Goal: Information Seeking & Learning: Learn about a topic

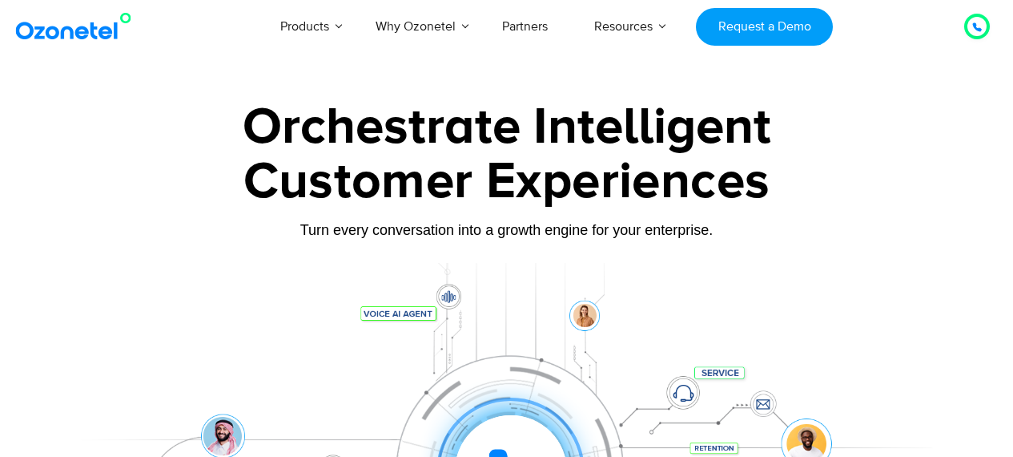
scroll to position [641, 0]
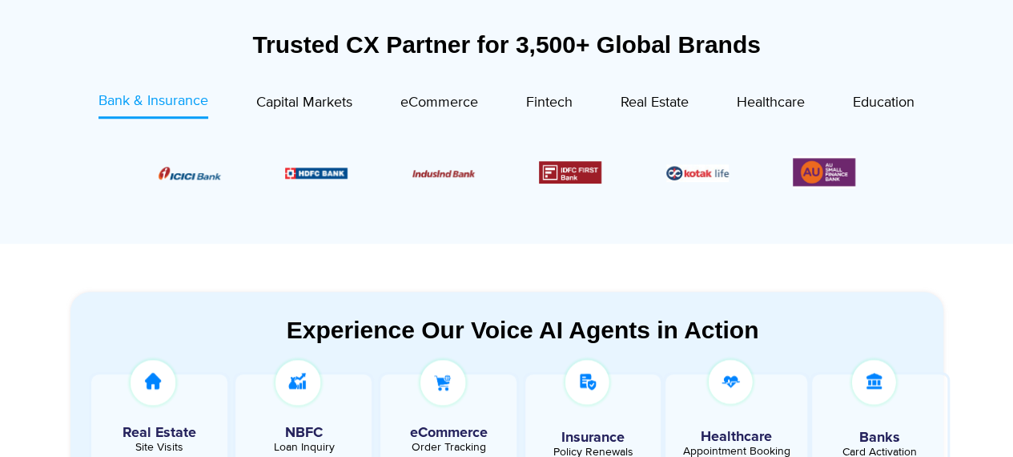
click at [275, 87] on div "Trusted CX Partner for 3,500+ Global Brands Bank & Insurance Capital Markets" at bounding box center [506, 132] width 873 height 205
click at [284, 94] on span "Capital Markets" at bounding box center [304, 103] width 96 height 18
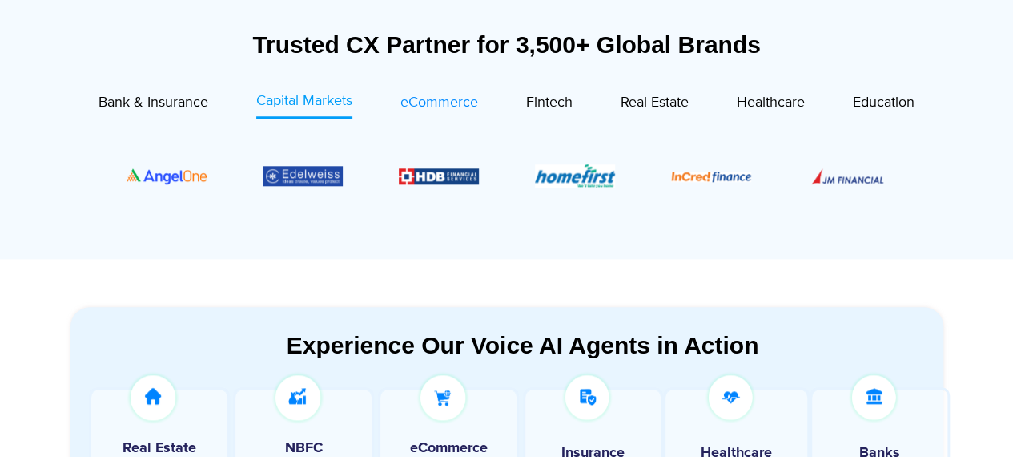
click at [423, 107] on span "eCommerce" at bounding box center [439, 103] width 78 height 18
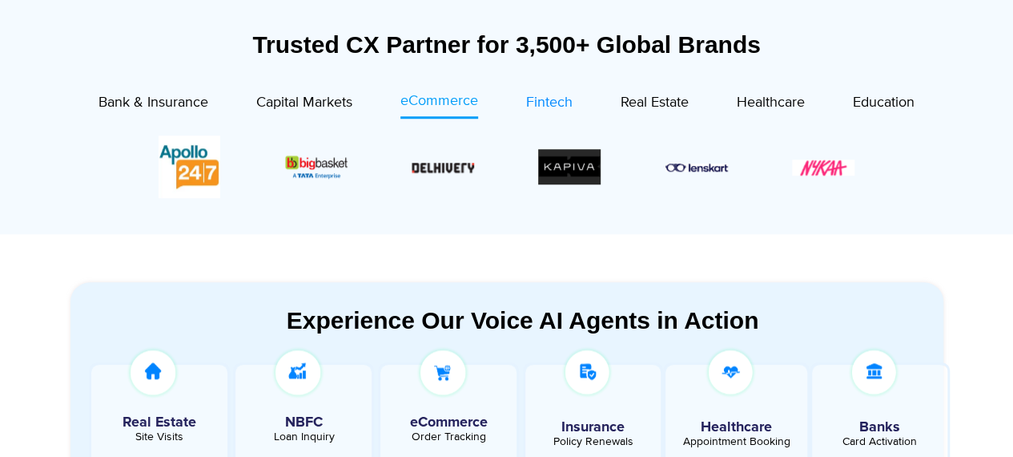
click at [545, 111] on div "Fintech" at bounding box center [549, 103] width 46 height 22
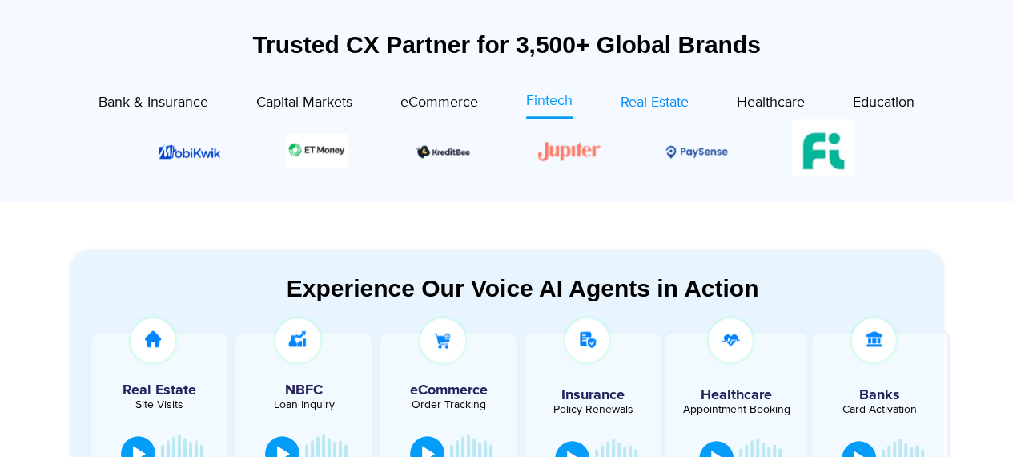
click at [624, 99] on span "Real Estate" at bounding box center [655, 103] width 68 height 18
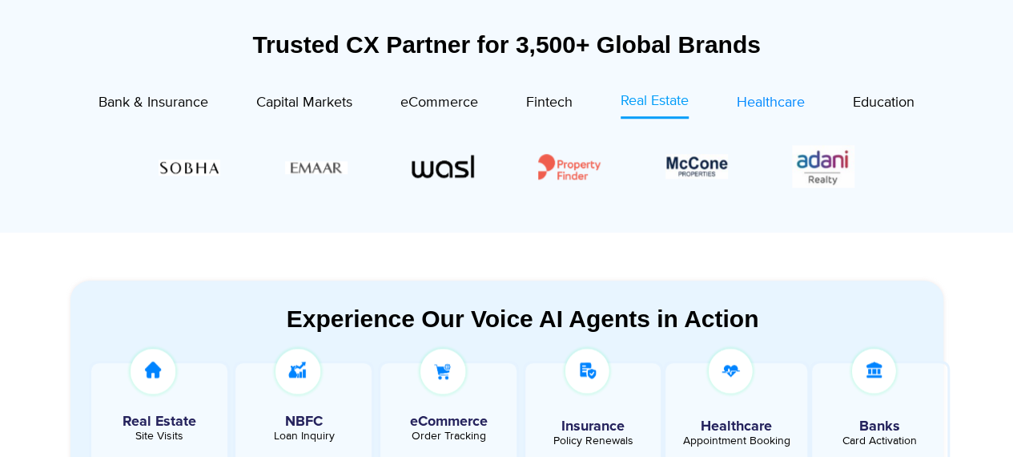
click at [795, 103] on span "Healthcare" at bounding box center [771, 103] width 68 height 18
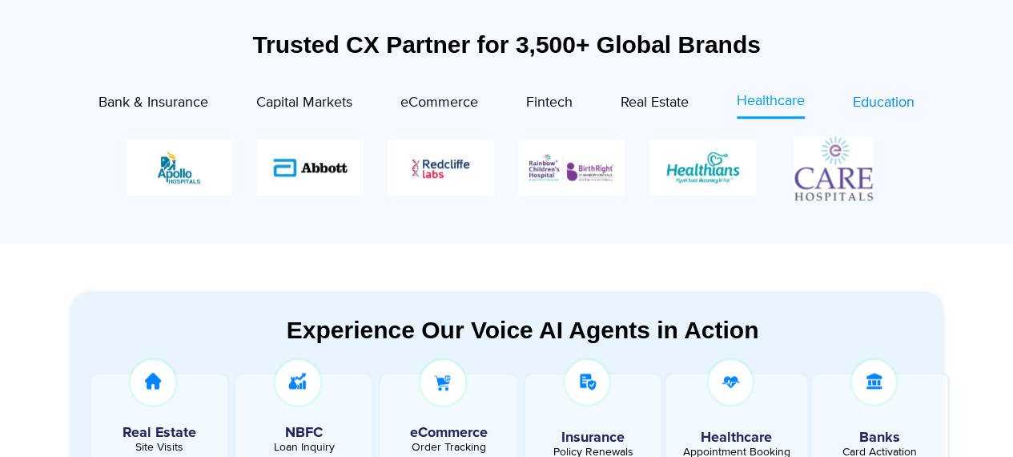
click at [883, 97] on span "Education" at bounding box center [884, 103] width 62 height 18
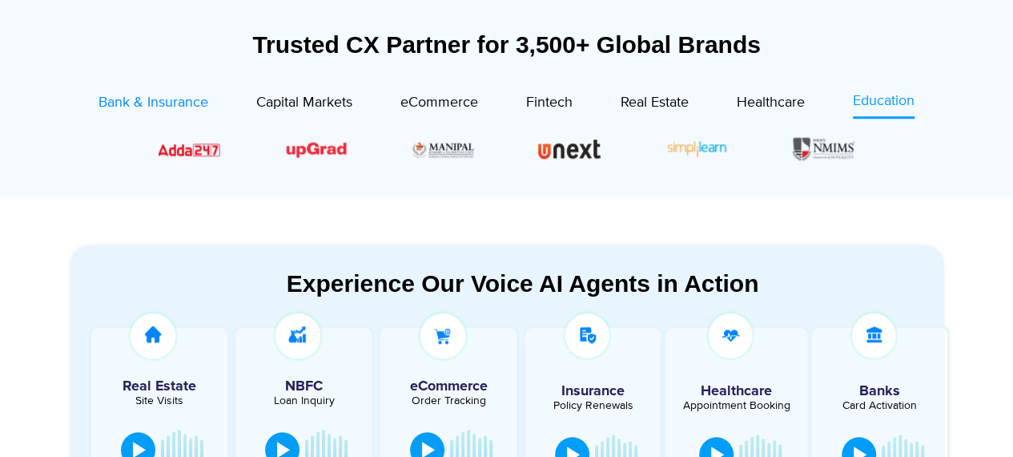
click at [147, 111] on div "Bank & Insurance" at bounding box center [154, 103] width 110 height 22
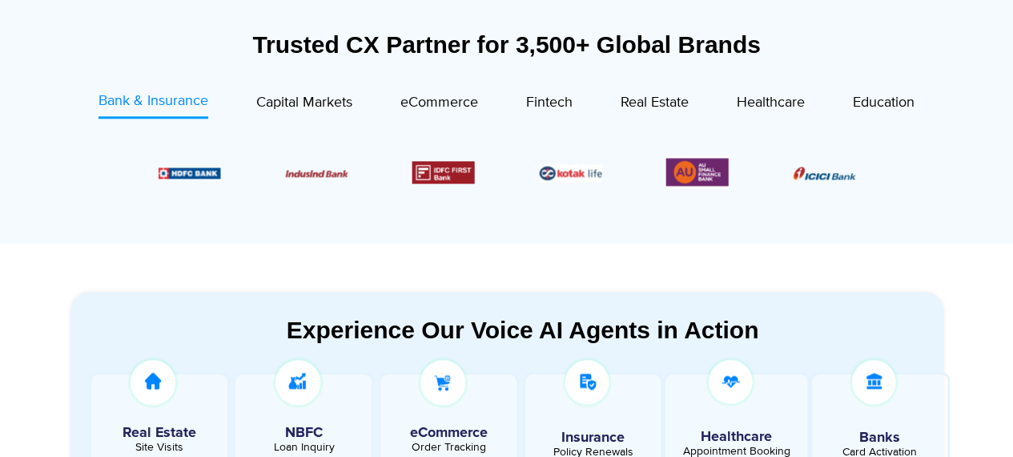
click at [170, 107] on span "Bank & Insurance" at bounding box center [154, 101] width 110 height 18
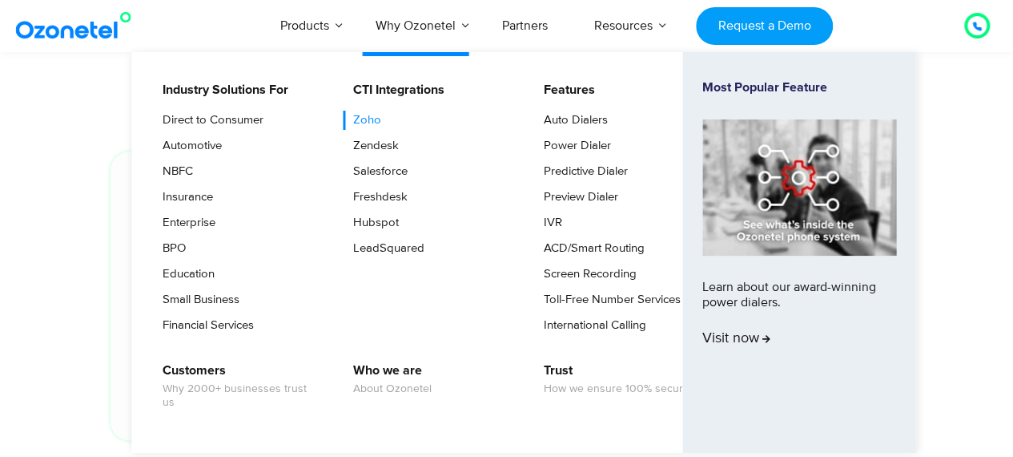
scroll to position [3925, 0]
click at [382, 126] on link "Zoho" at bounding box center [363, 120] width 41 height 19
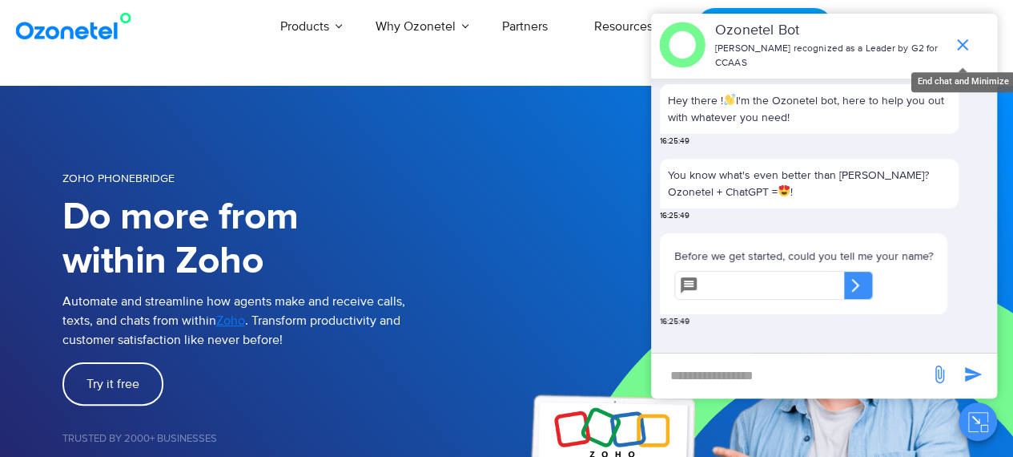
click at [964, 39] on icon "end chat or minimize" at bounding box center [962, 44] width 19 height 19
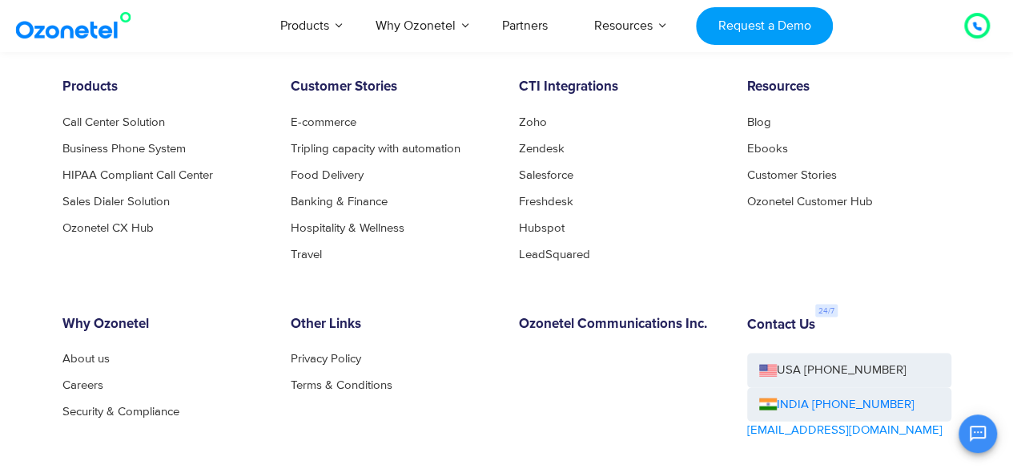
scroll to position [4566, 0]
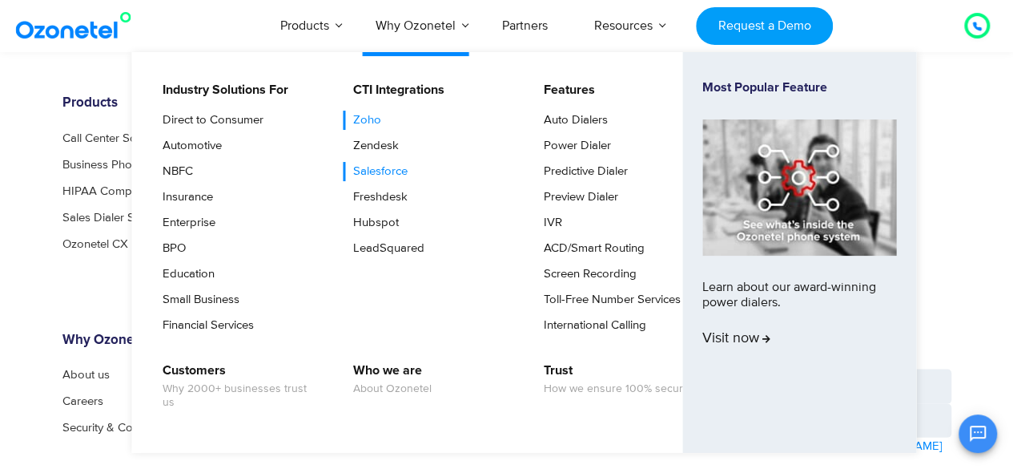
click at [380, 163] on link "Salesforce" at bounding box center [376, 171] width 67 height 19
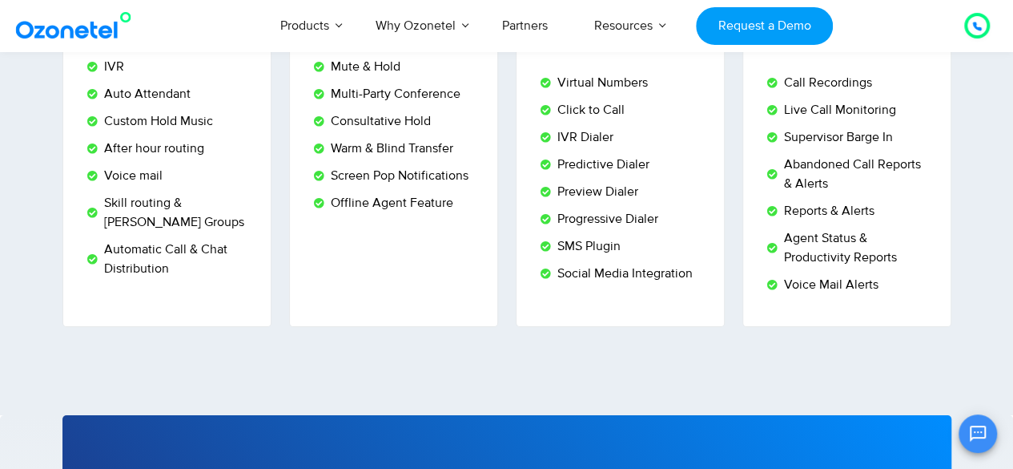
scroll to position [2964, 0]
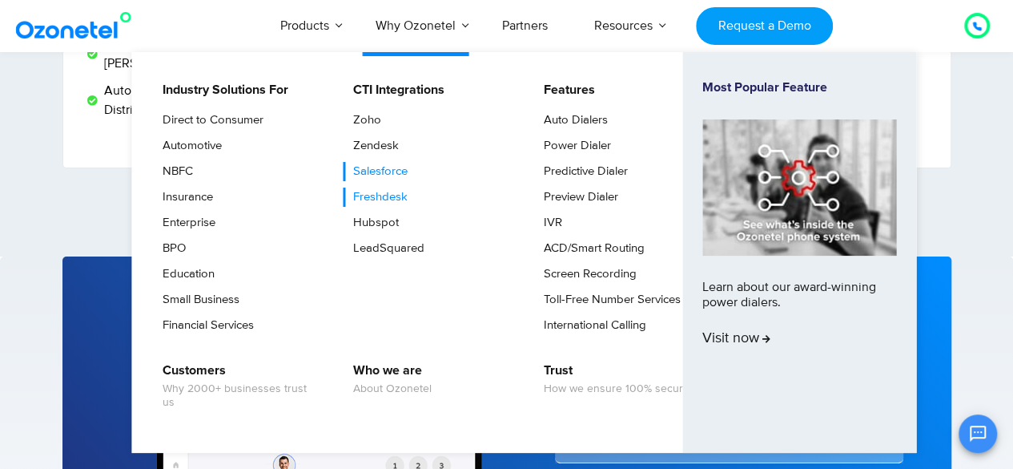
click at [401, 199] on link "Freshdesk" at bounding box center [376, 196] width 67 height 19
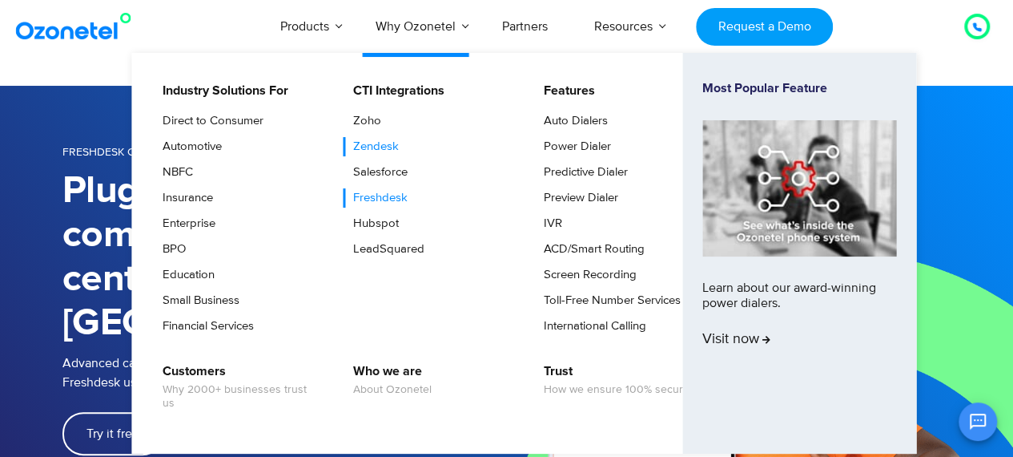
click at [375, 148] on link "Zendesk" at bounding box center [372, 146] width 58 height 19
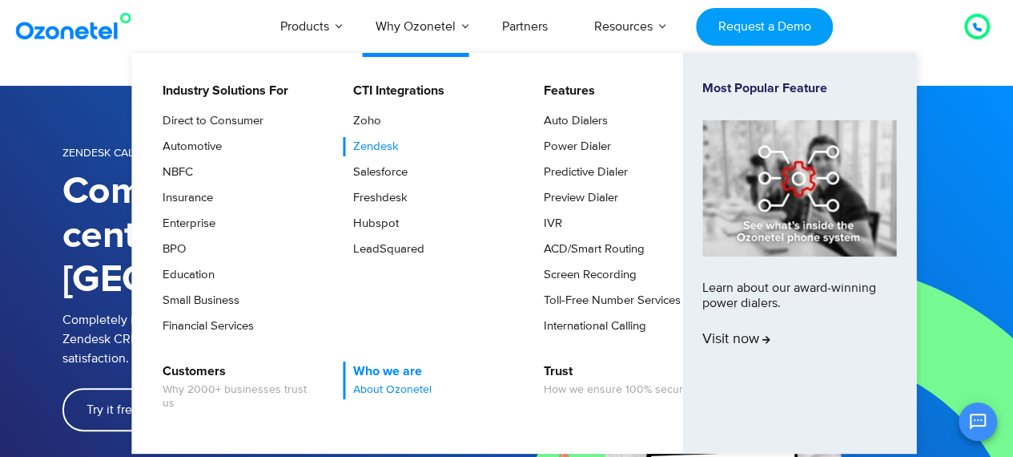
click at [387, 376] on link "Who we are About Ozonetel" at bounding box center [388, 380] width 91 height 38
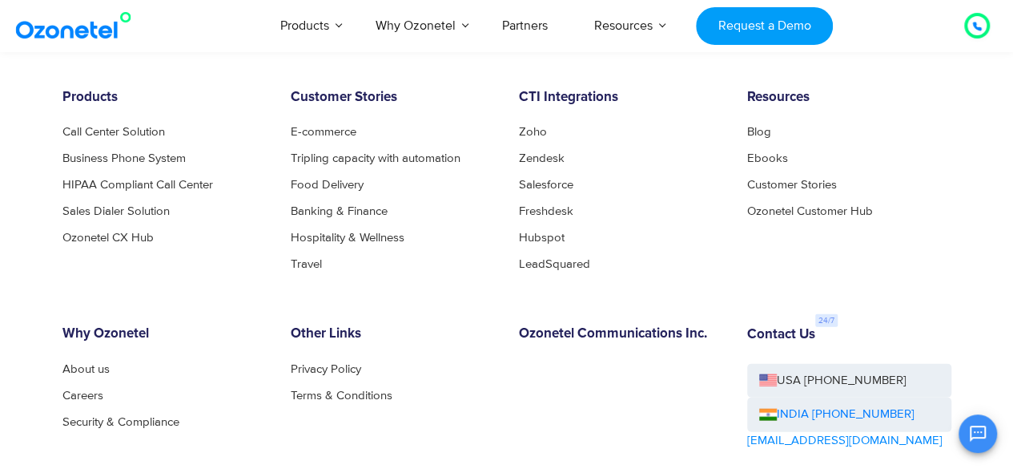
scroll to position [1633, 0]
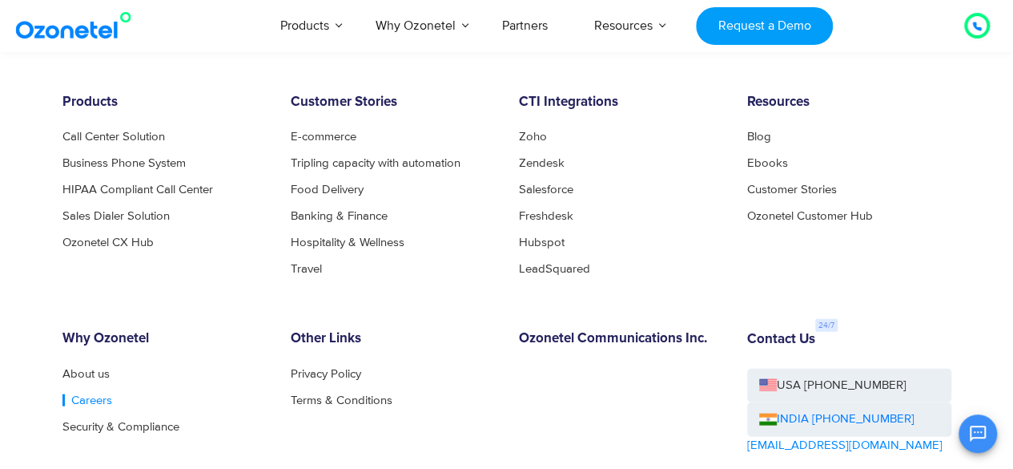
click at [85, 394] on link "Careers" at bounding box center [87, 400] width 50 height 12
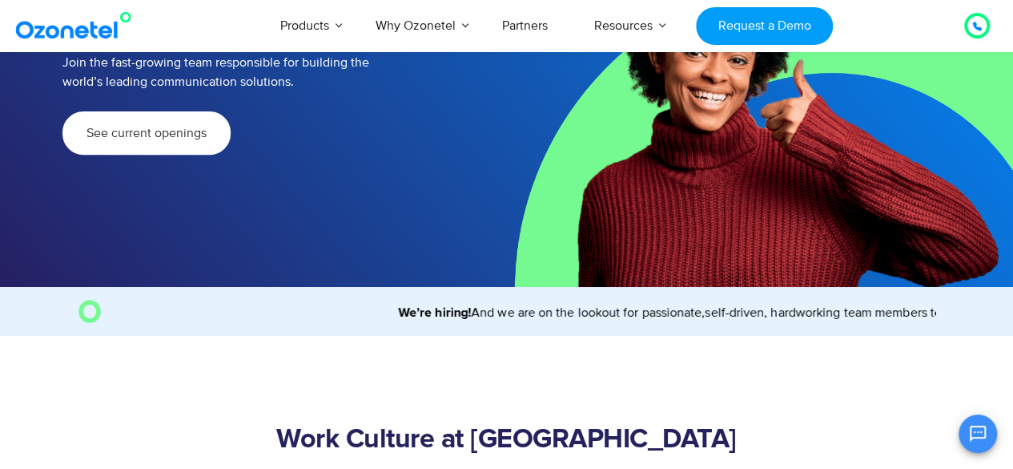
scroll to position [228, 0]
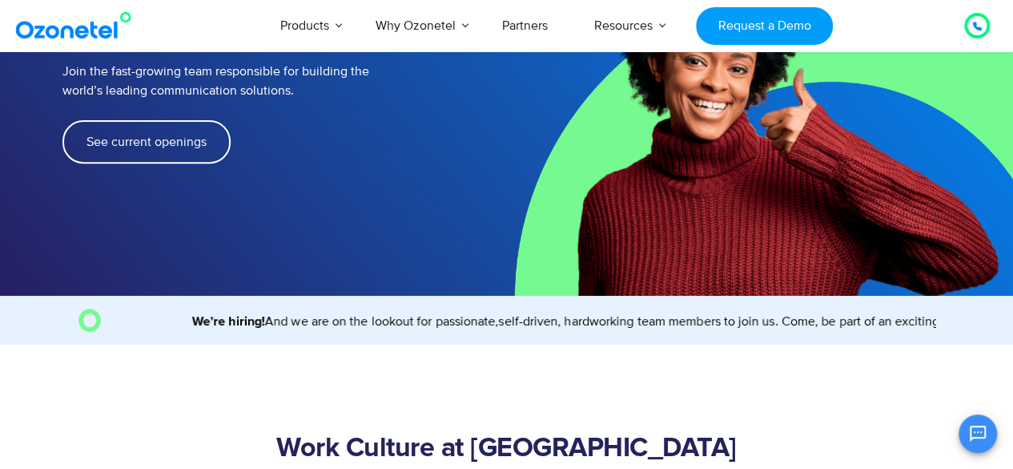
click at [181, 120] on link "See current openings" at bounding box center [146, 141] width 168 height 43
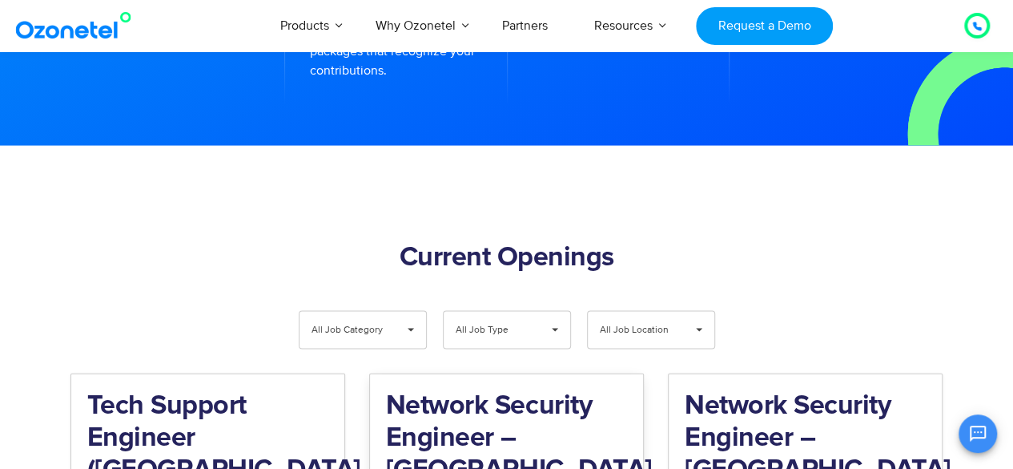
scroll to position [1493, 0]
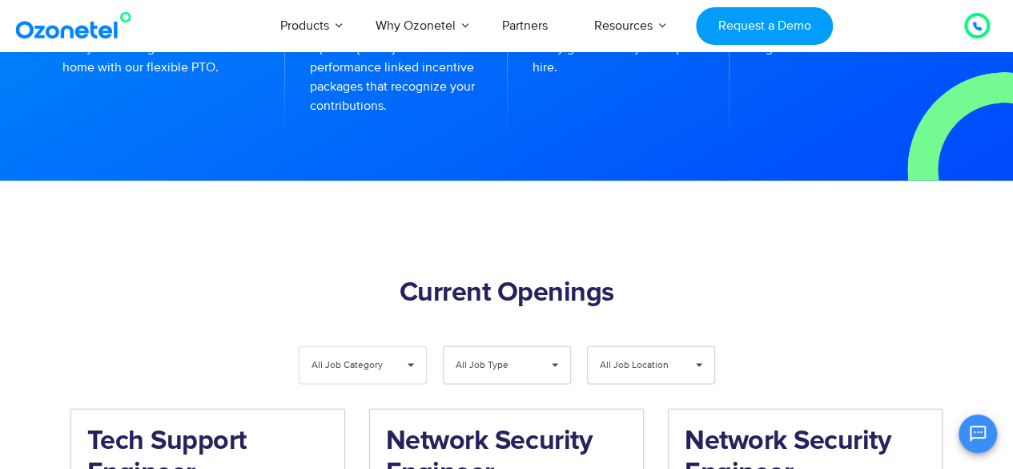
click at [405, 346] on span "▾" at bounding box center [411, 364] width 30 height 37
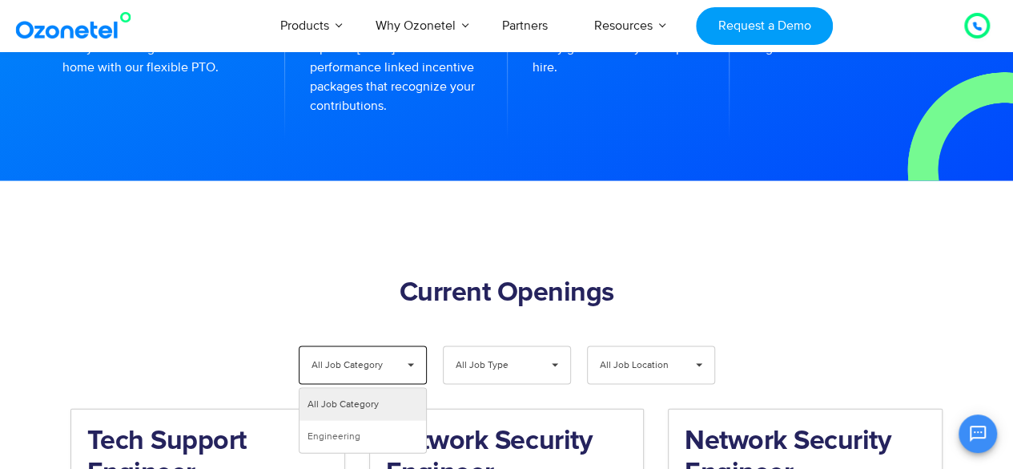
click at [405, 346] on span "▾" at bounding box center [411, 364] width 30 height 37
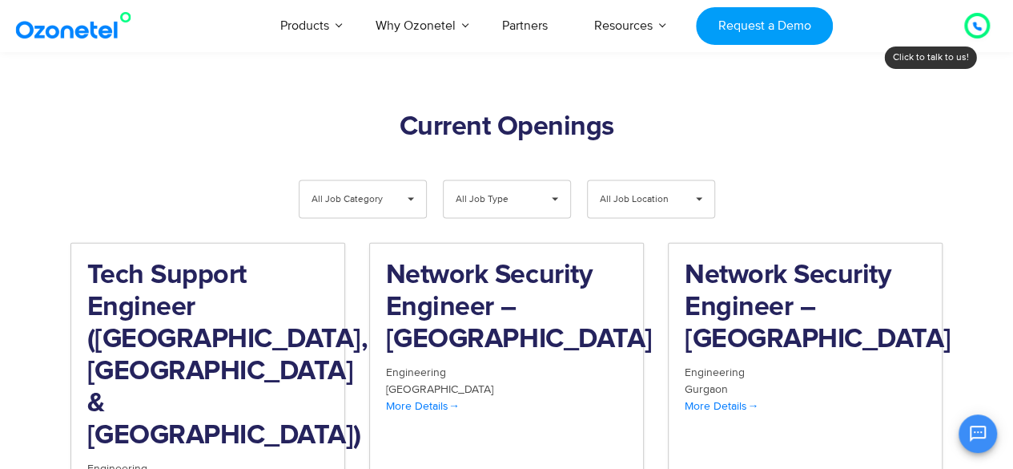
scroll to position [1656, 0]
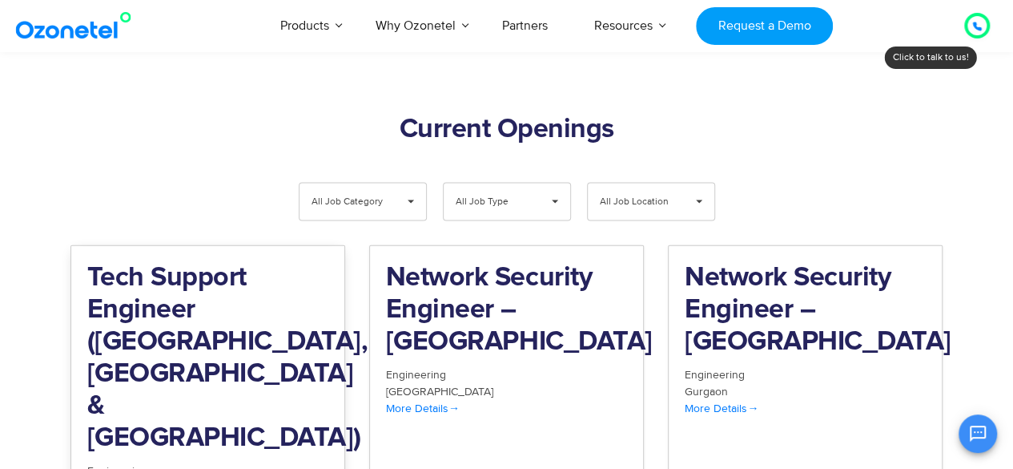
click at [192, 262] on h2 "Tech Support Engineer ([GEOGRAPHIC_DATA], [GEOGRAPHIC_DATA] & [GEOGRAPHIC_DATA])" at bounding box center [207, 358] width 241 height 192
